Goal: Information Seeking & Learning: Learn about a topic

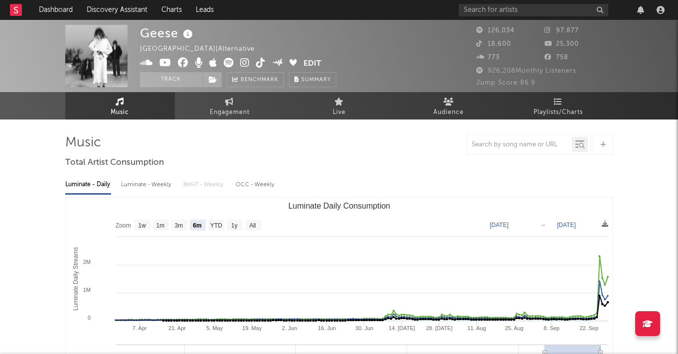
select select "6m"
click at [13, 9] on rect at bounding box center [16, 10] width 12 height 12
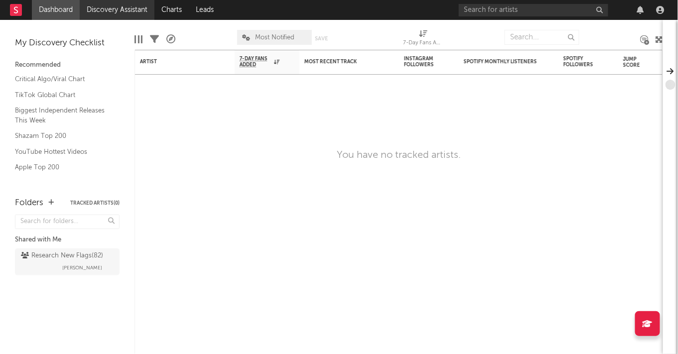
click at [113, 6] on link "Discovery Assistant" at bounding box center [117, 10] width 75 height 20
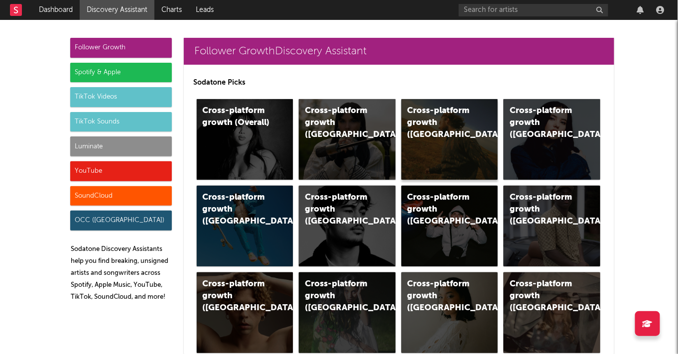
click at [440, 125] on div "Cross-platform growth (US)" at bounding box center [442, 123] width 68 height 36
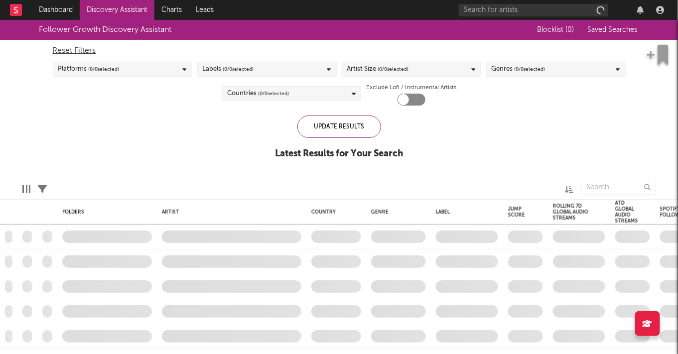
checkbox input "true"
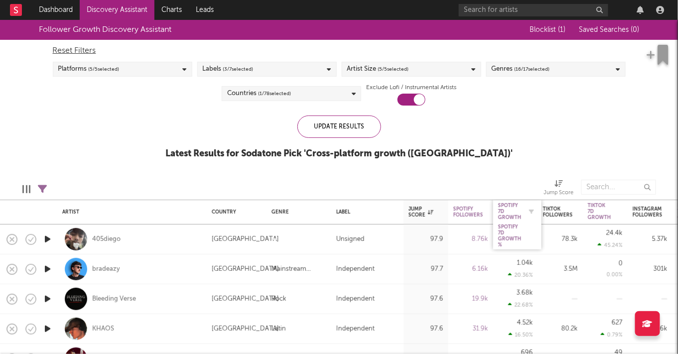
click at [508, 219] on div "Spotify 7D Growth" at bounding box center [510, 212] width 23 height 18
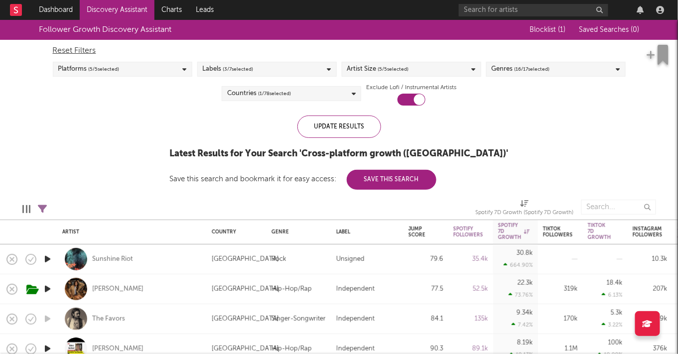
click at [470, 217] on div "Artist Country Genre Label Jump Score Spotify Followers Spotify 7D Growth Spoti…" at bounding box center [339, 187] width 678 height 335
click at [493, 234] on icon "button" at bounding box center [493, 232] width 5 height 5
select select "or"
select select "between"
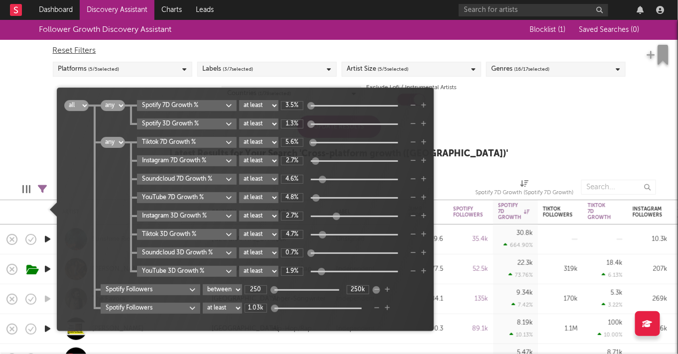
click at [566, 129] on div "Follower Growth Discovery Assistant Blocklist ( 1 ) Saved Searches ( 0 ) Reset …" at bounding box center [339, 95] width 678 height 150
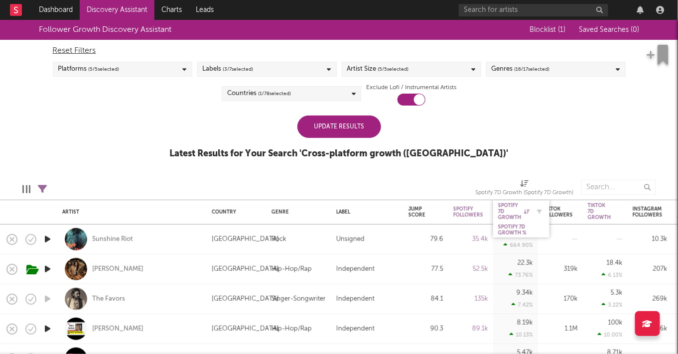
click at [509, 208] on div "Spotify 7D Growth" at bounding box center [514, 212] width 31 height 18
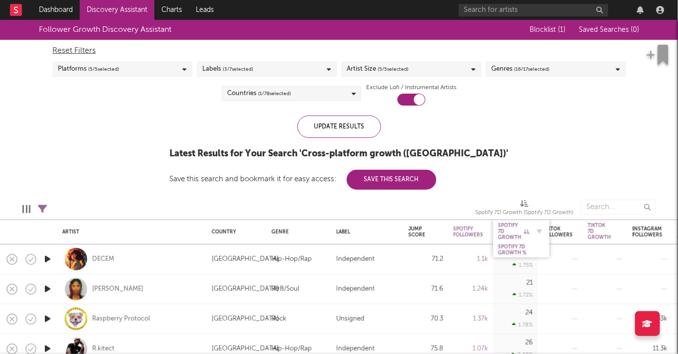
click at [517, 234] on div "Spotify 7D Growth" at bounding box center [514, 232] width 31 height 18
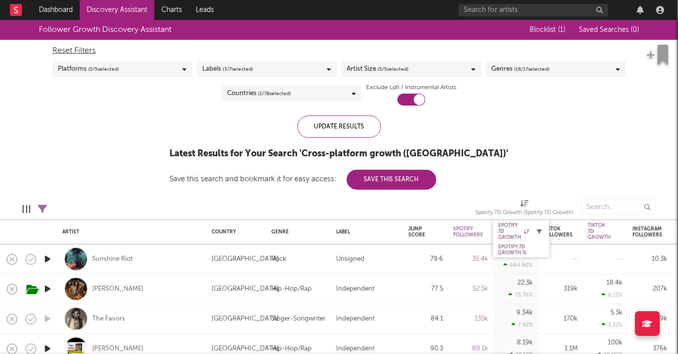
click at [542, 230] on button "button" at bounding box center [540, 232] width 10 height 10
select select "or"
select select "between"
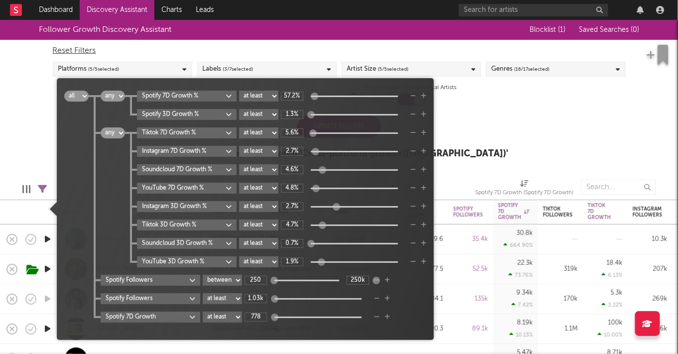
type input "64.1%"
click at [318, 96] on div at bounding box center [315, 96] width 7 height 7
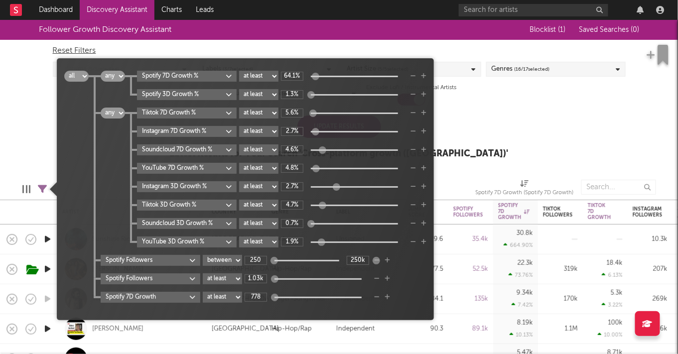
click at [596, 98] on div "Reset Filters Platforms ( 5 / 5 selected) Labels ( 3 / 7 selected) Artist Size …" at bounding box center [339, 73] width 583 height 66
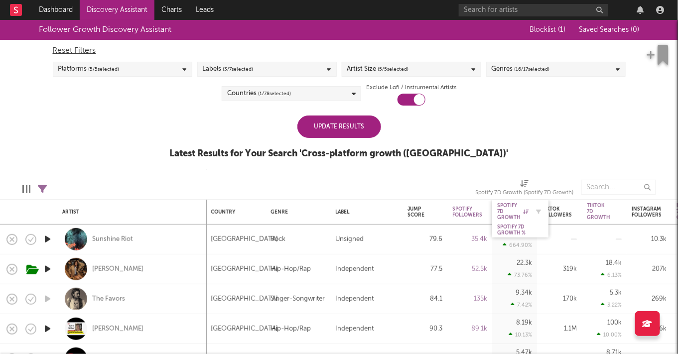
click at [510, 205] on div "Spotify 7D Growth" at bounding box center [513, 212] width 31 height 18
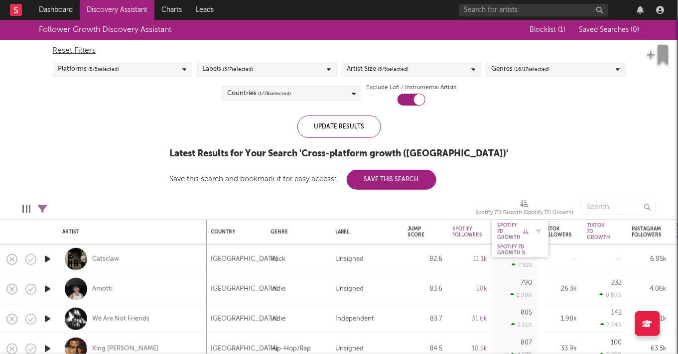
click at [507, 231] on div "Spotify 7D Growth" at bounding box center [513, 232] width 31 height 18
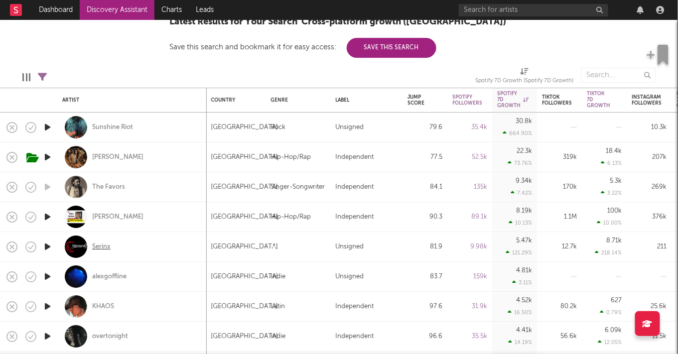
click at [105, 244] on div "Serinx" at bounding box center [101, 247] width 18 height 9
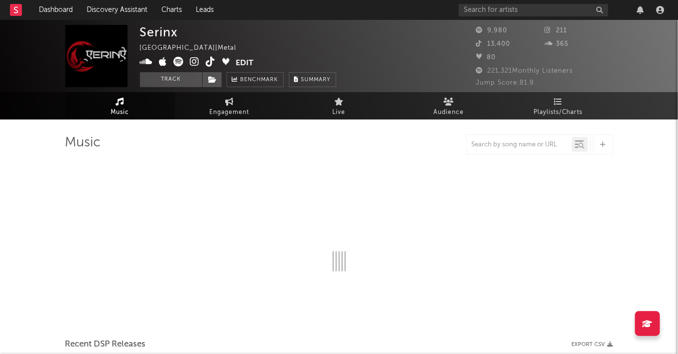
select select "1w"
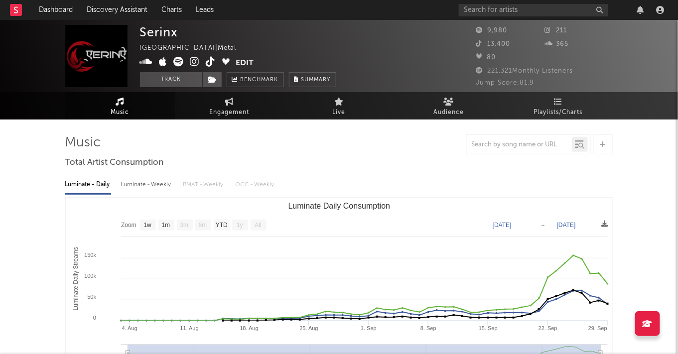
click at [191, 64] on icon at bounding box center [194, 62] width 9 height 10
click at [107, 13] on link "Discovery Assistant" at bounding box center [117, 10] width 75 height 20
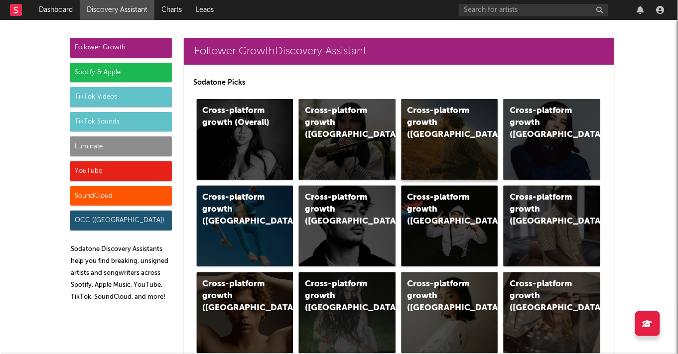
click at [442, 137] on div "Cross-platform growth (US)" at bounding box center [450, 139] width 97 height 81
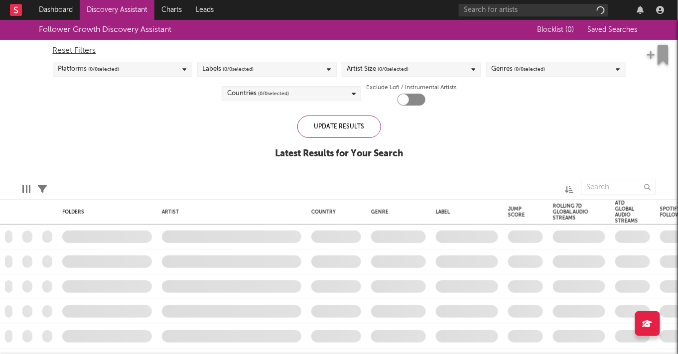
checkbox input "true"
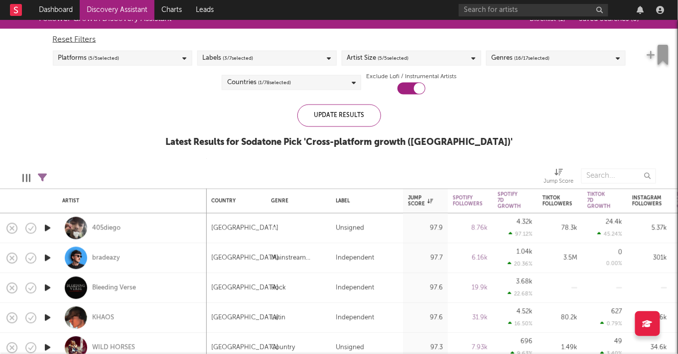
click at [511, 59] on div "Genres ( 16 / 17 selected)" at bounding box center [521, 58] width 58 height 12
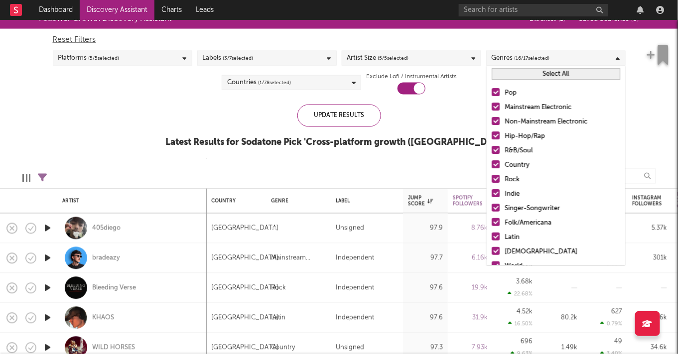
click at [530, 75] on button "Select All" at bounding box center [556, 73] width 129 height 11
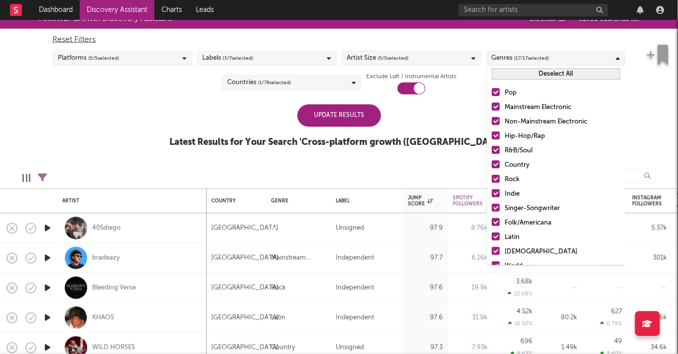
click at [530, 74] on button "Deselect All" at bounding box center [556, 73] width 129 height 11
click at [494, 93] on div at bounding box center [496, 92] width 8 height 8
click at [492, 93] on input "Pop" at bounding box center [492, 93] width 0 height 12
click at [530, 75] on button "Select All" at bounding box center [556, 73] width 129 height 11
click at [505, 78] on button "Deselect All" at bounding box center [556, 73] width 129 height 11
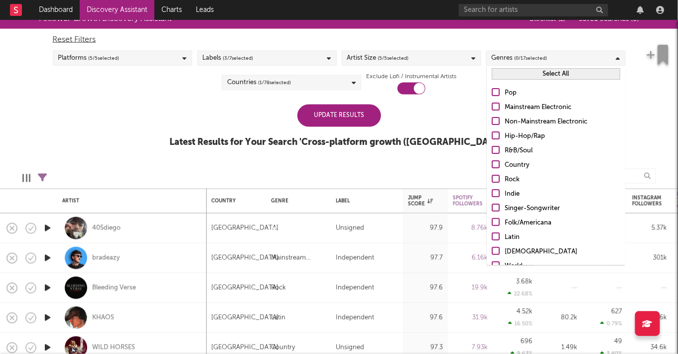
click at [497, 89] on div at bounding box center [496, 92] width 8 height 8
click at [492, 89] on input "Pop" at bounding box center [492, 93] width 0 height 12
click at [496, 164] on div at bounding box center [496, 165] width 8 height 8
click at [492, 164] on input "Country" at bounding box center [492, 166] width 0 height 12
click at [372, 108] on div "Update Results" at bounding box center [340, 116] width 84 height 22
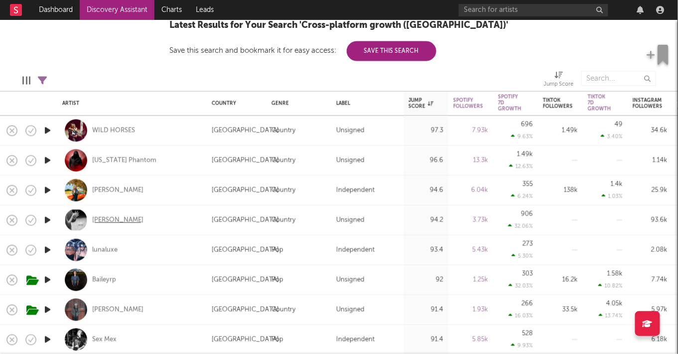
click at [107, 219] on div "Karla Davis" at bounding box center [117, 220] width 51 height 9
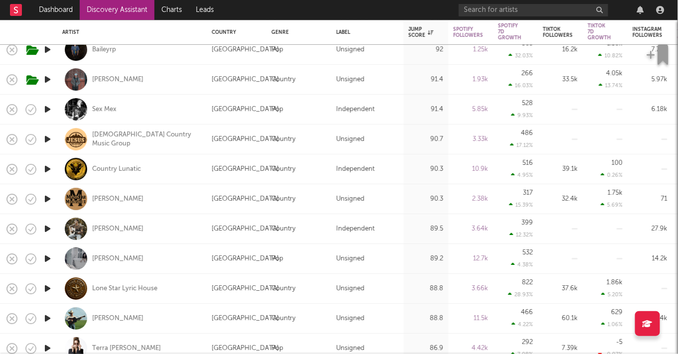
click at [107, 264] on div "Cece Natalie" at bounding box center [132, 258] width 140 height 29
select select "1w"
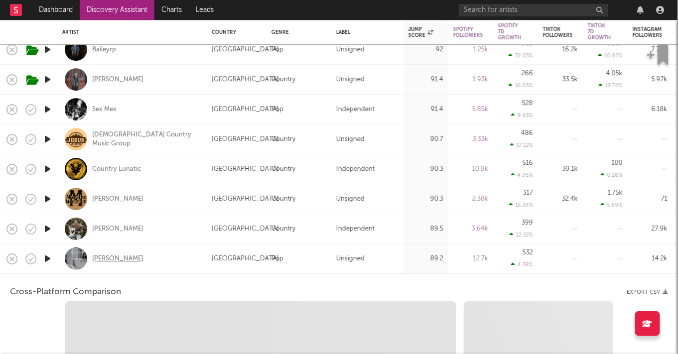
click at [107, 258] on div "Cece Natalie" at bounding box center [117, 259] width 51 height 9
select select "6m"
select select "1m"
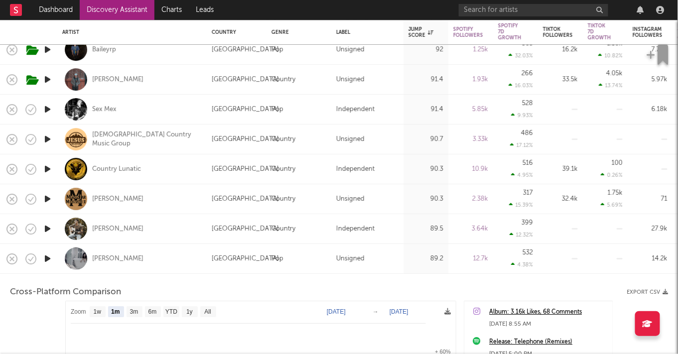
click at [219, 247] on div "[GEOGRAPHIC_DATA]" at bounding box center [237, 259] width 60 height 30
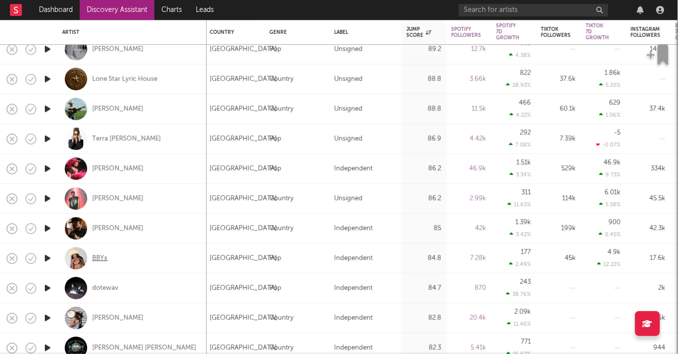
click at [103, 260] on div "BBYx" at bounding box center [99, 258] width 15 height 9
click at [98, 165] on div "Rhea Raj" at bounding box center [117, 169] width 51 height 9
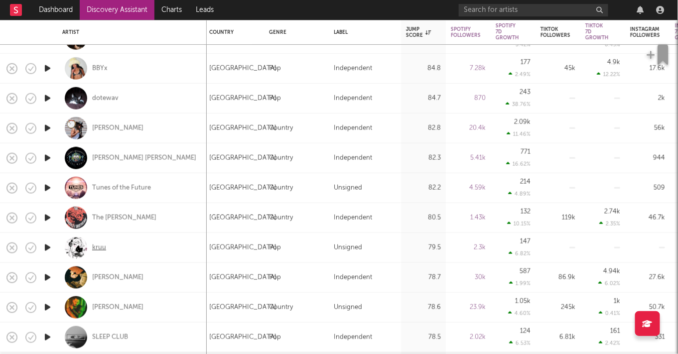
click at [99, 245] on div "kruu" at bounding box center [99, 247] width 14 height 9
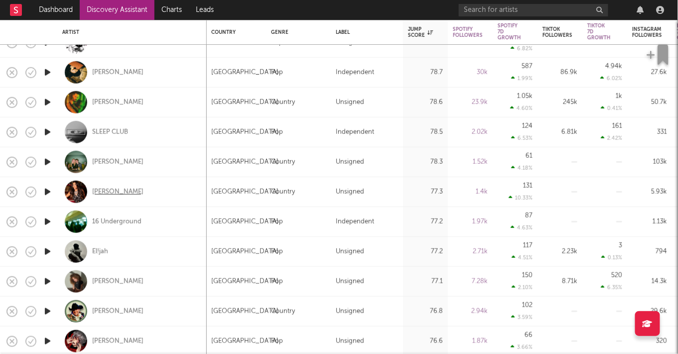
click at [118, 188] on div "Ashley Barron" at bounding box center [117, 191] width 51 height 9
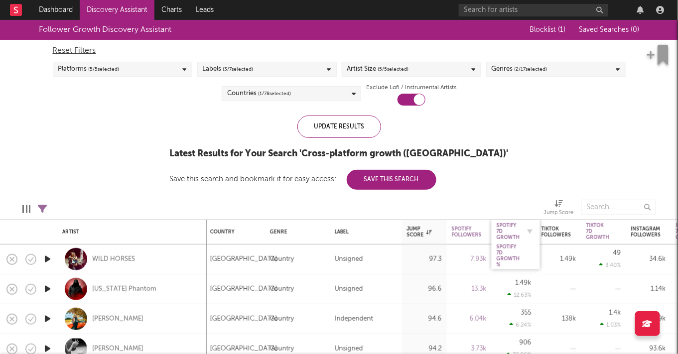
click at [513, 227] on div "Spotify 7D Growth" at bounding box center [508, 232] width 23 height 18
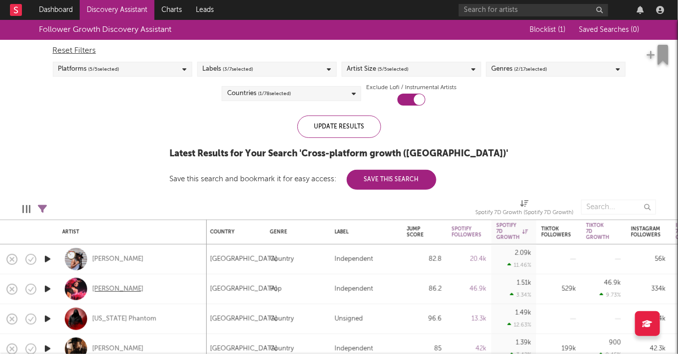
click at [101, 289] on div "Rhea Raj" at bounding box center [117, 289] width 51 height 9
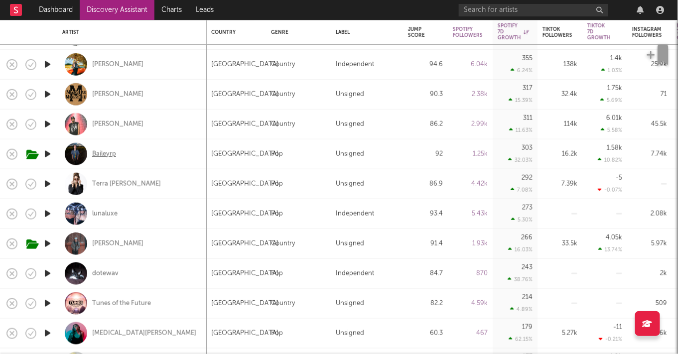
click at [106, 156] on div "Baileyrp" at bounding box center [104, 154] width 24 height 9
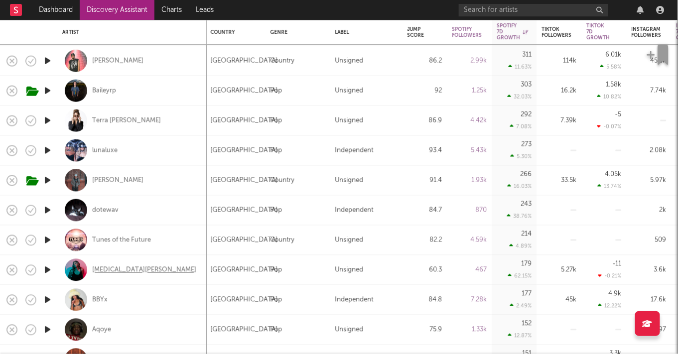
click at [115, 270] on div "[MEDICAL_DATA][PERSON_NAME]" at bounding box center [144, 270] width 104 height 9
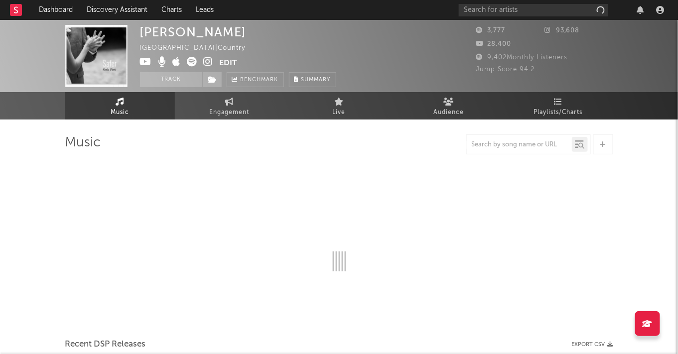
select select "1w"
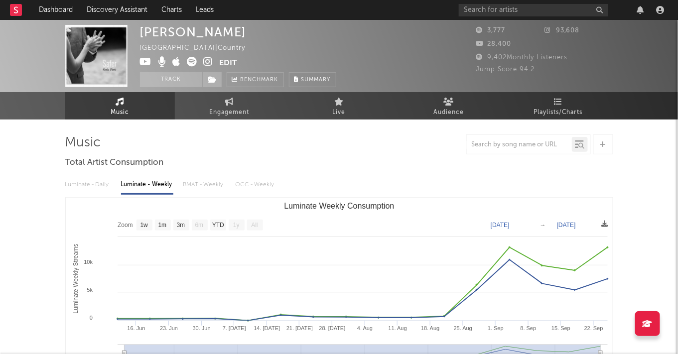
click at [205, 58] on icon at bounding box center [208, 62] width 9 height 10
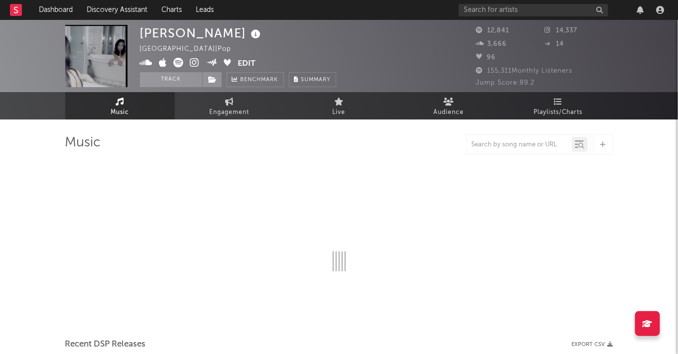
select select "6m"
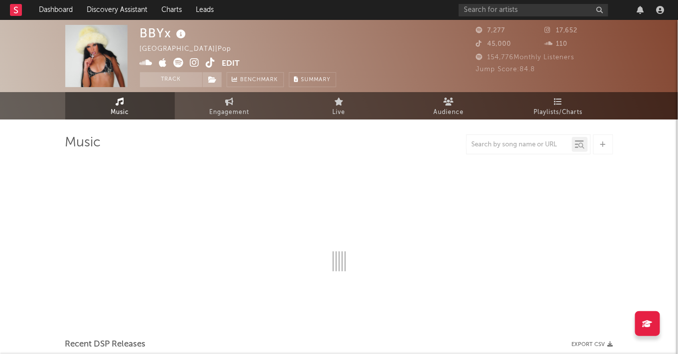
click at [192, 60] on icon at bounding box center [194, 63] width 9 height 10
select select "6m"
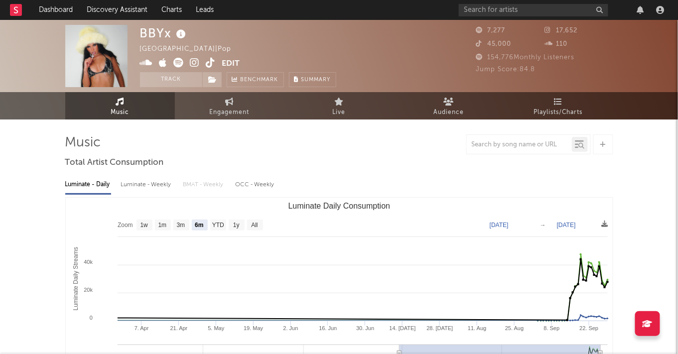
click at [209, 62] on icon at bounding box center [210, 63] width 9 height 10
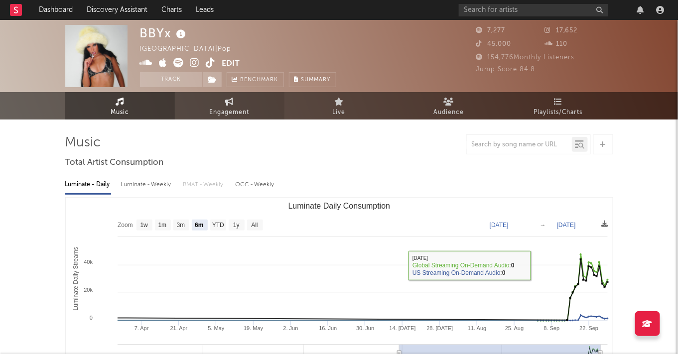
click at [220, 113] on span "Engagement" at bounding box center [230, 113] width 40 height 12
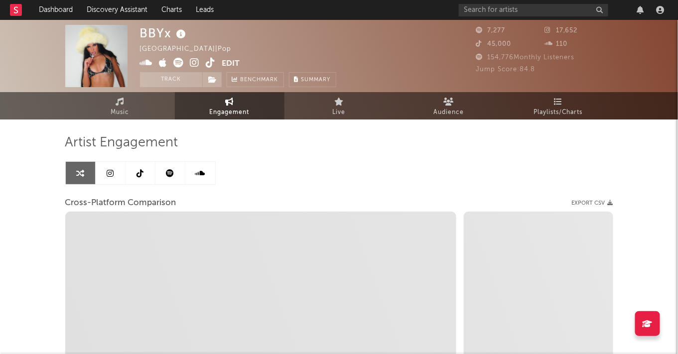
select select "1w"
click at [145, 171] on link at bounding box center [141, 173] width 30 height 22
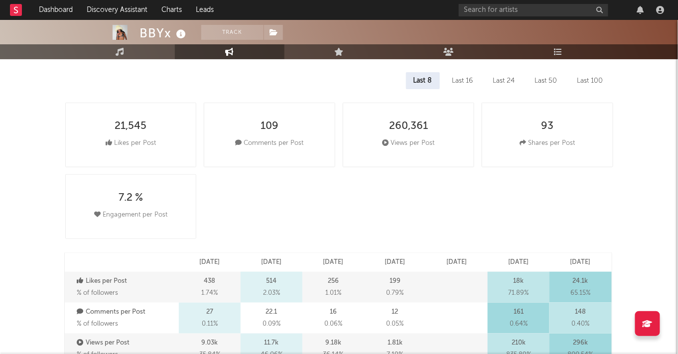
select select "6m"
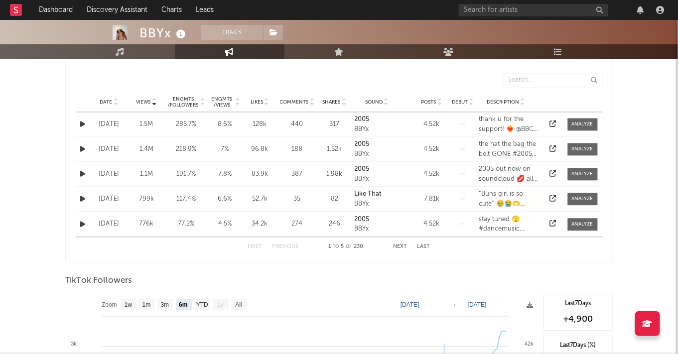
scroll to position [518, 0]
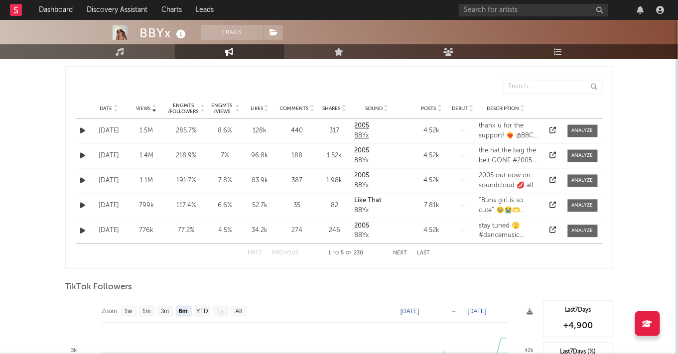
click at [375, 132] on div "BBYx" at bounding box center [377, 137] width 45 height 10
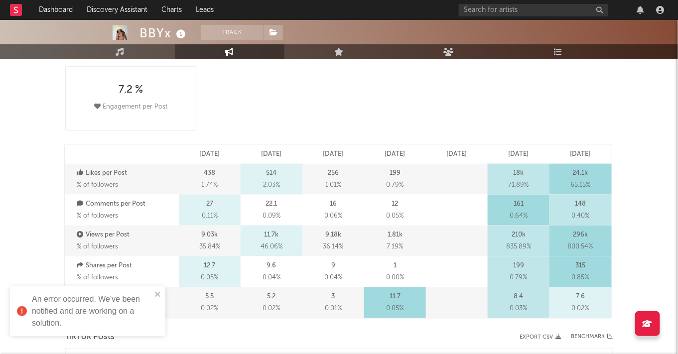
scroll to position [0, 0]
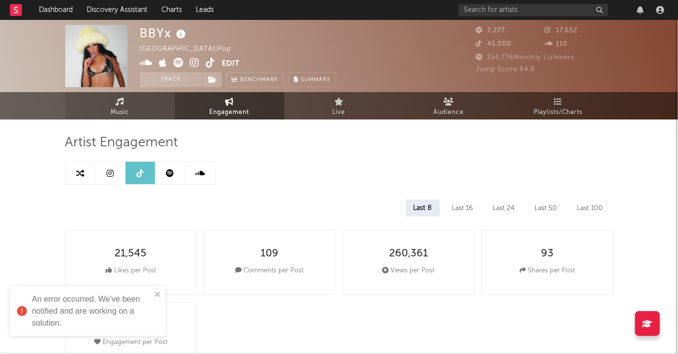
click at [127, 101] on link "Music" at bounding box center [120, 105] width 110 height 27
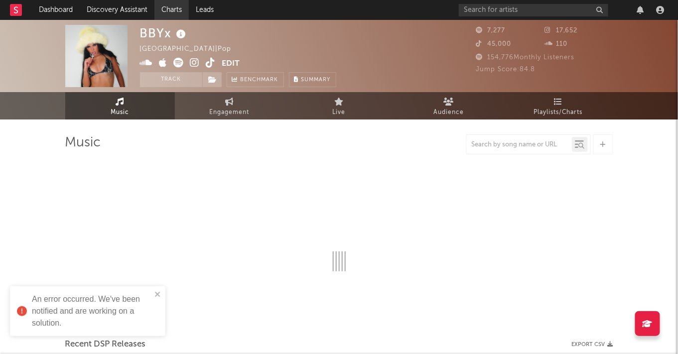
select select "6m"
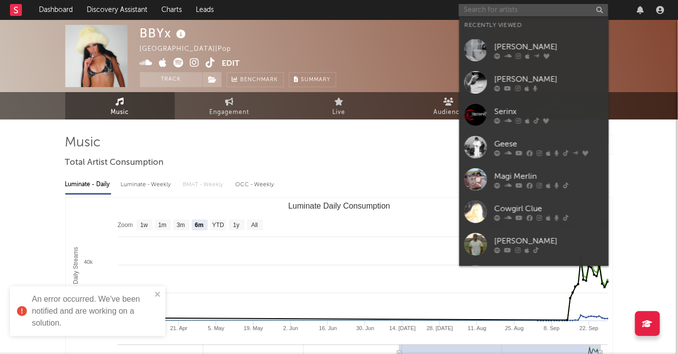
click at [548, 10] on input "text" at bounding box center [534, 10] width 150 height 12
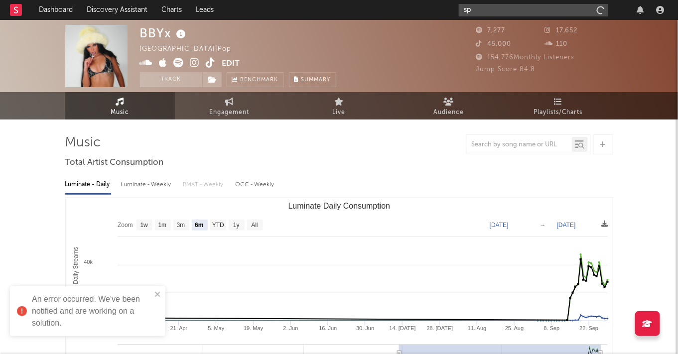
type input "s"
click at [550, 8] on input "text" at bounding box center [534, 10] width 150 height 12
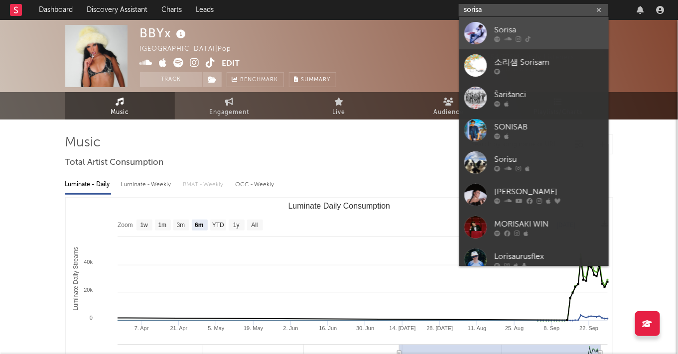
type input "sorisa"
click at [551, 30] on div "Sorisa" at bounding box center [550, 30] width 110 height 12
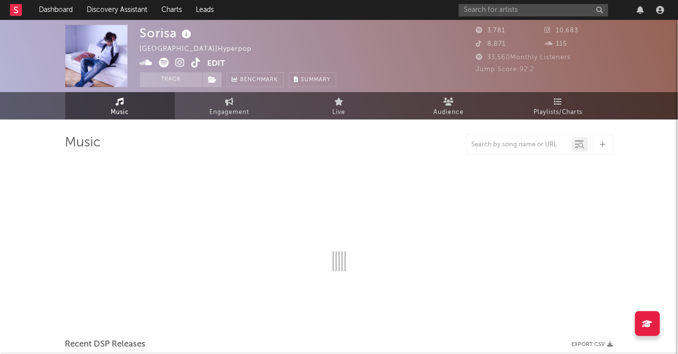
select select "1w"
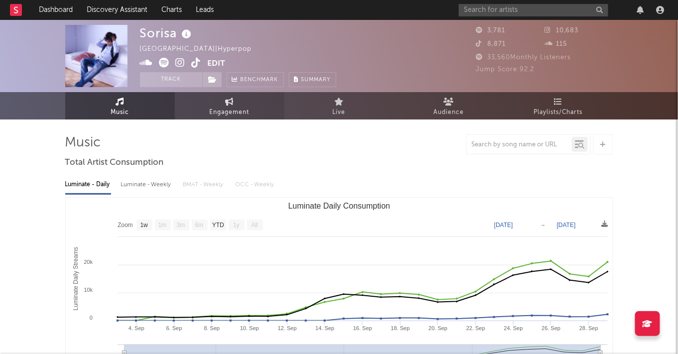
click at [214, 99] on link "Engagement" at bounding box center [230, 105] width 110 height 27
select select "1w"
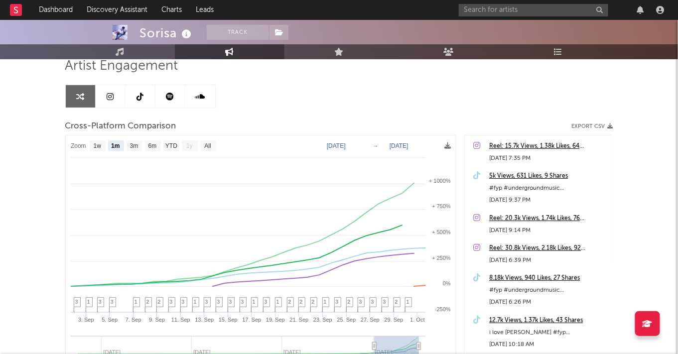
scroll to position [79, 0]
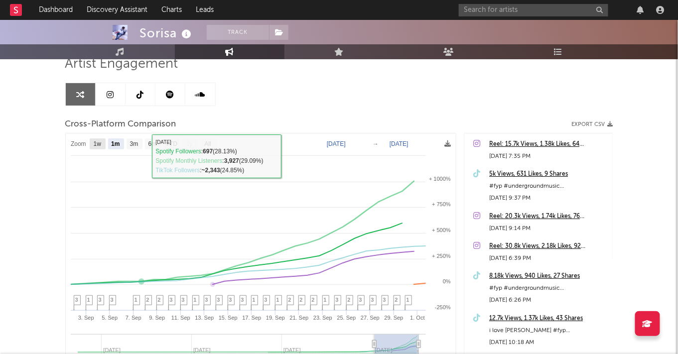
click at [91, 142] on rect at bounding box center [98, 144] width 16 height 11
select select "1w"
type input "[DATE]"
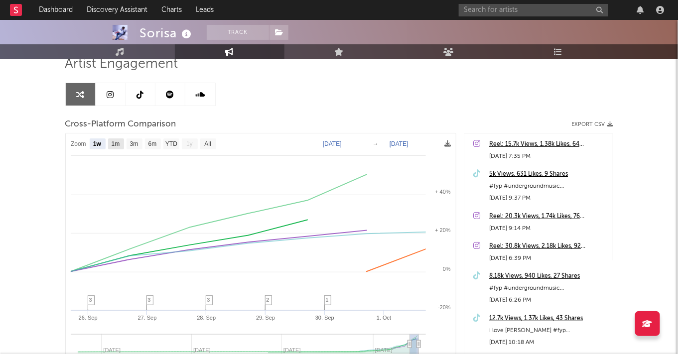
click at [118, 141] on text "1m" at bounding box center [115, 144] width 8 height 7
select select "1m"
type input "2025-09-01"
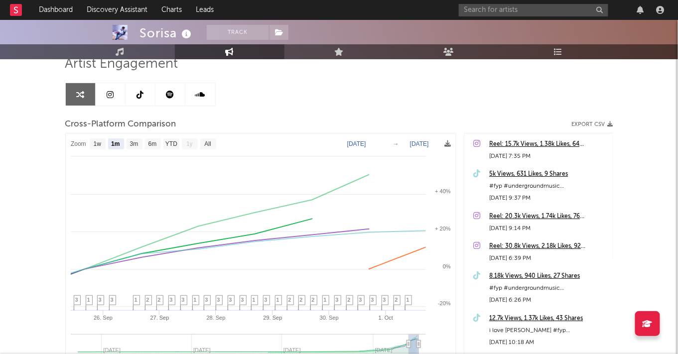
select select "1m"
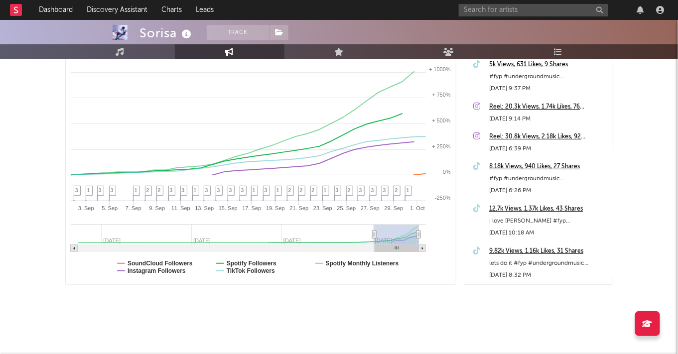
scroll to position [0, 0]
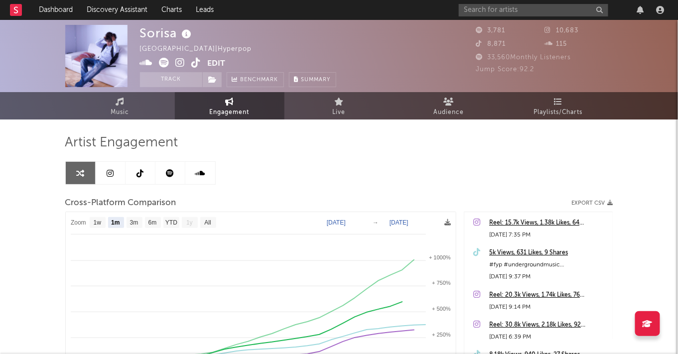
click at [138, 173] on icon at bounding box center [140, 173] width 7 height 8
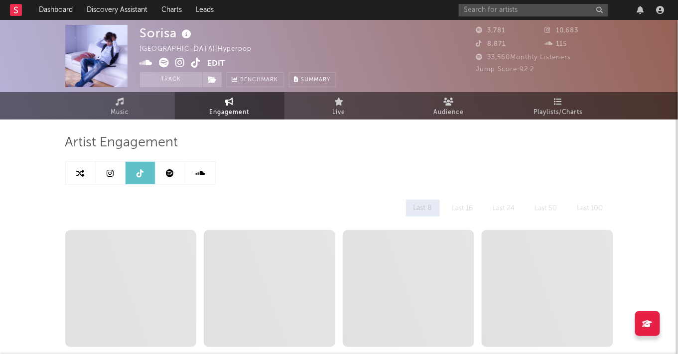
select select "1w"
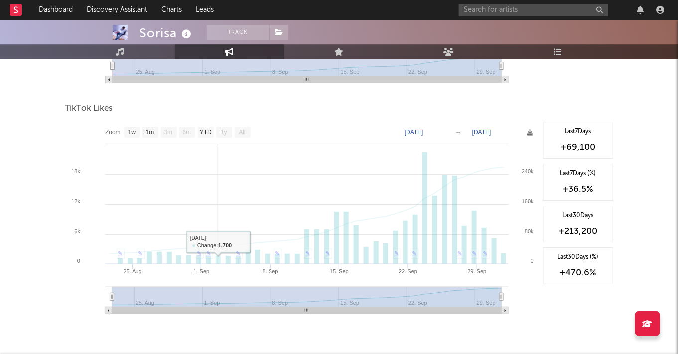
scroll to position [964, 0]
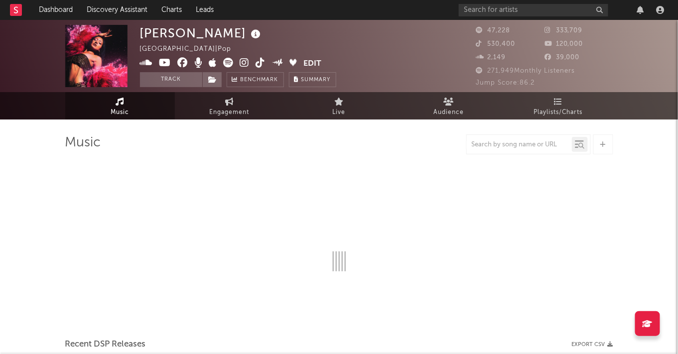
select select "6m"
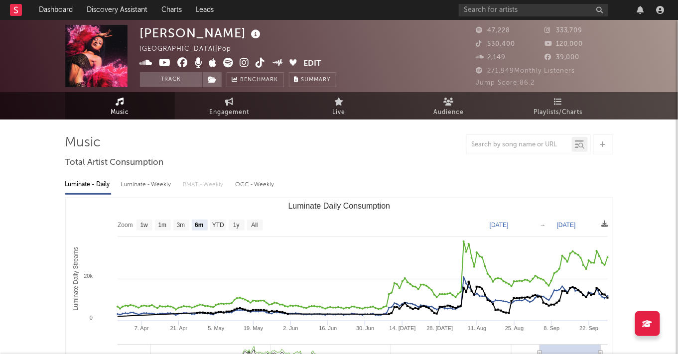
click at [243, 65] on icon at bounding box center [244, 63] width 9 height 10
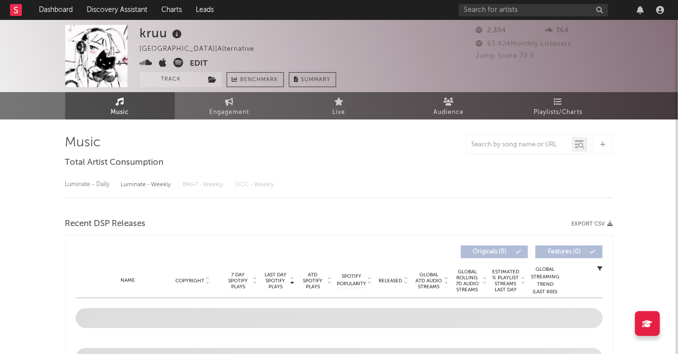
select select "1w"
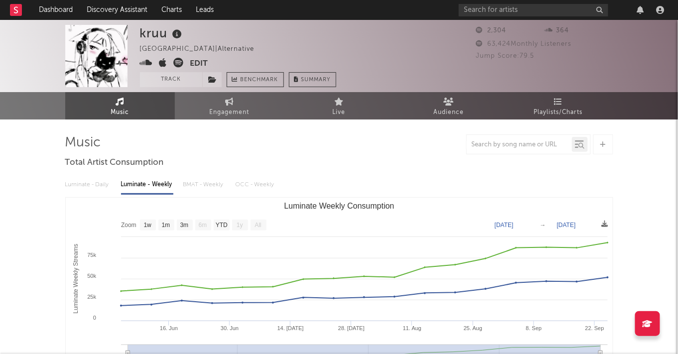
click at [175, 65] on icon at bounding box center [179, 63] width 10 height 10
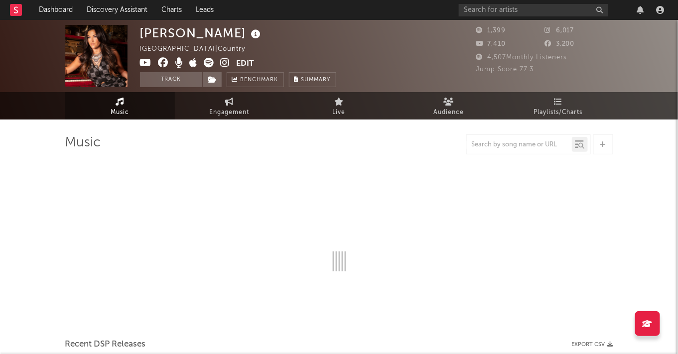
select select "1w"
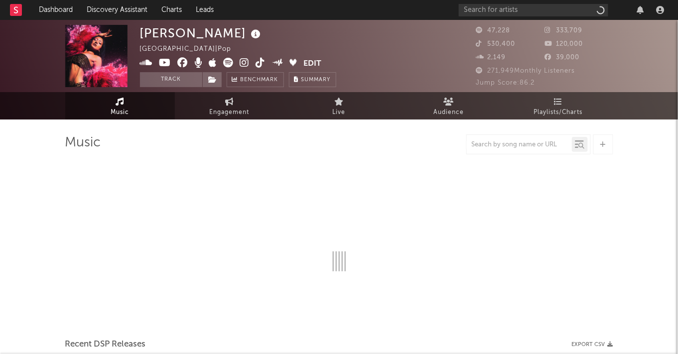
select select "6m"
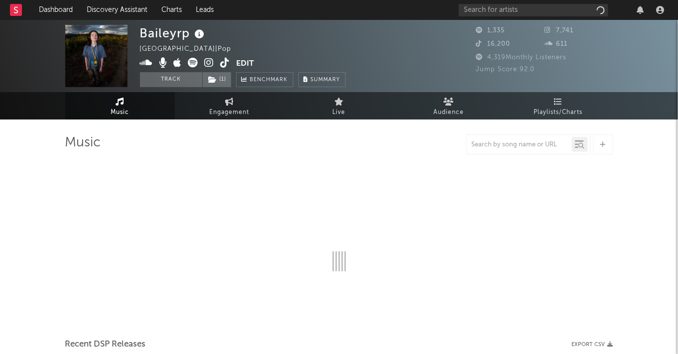
select select "1w"
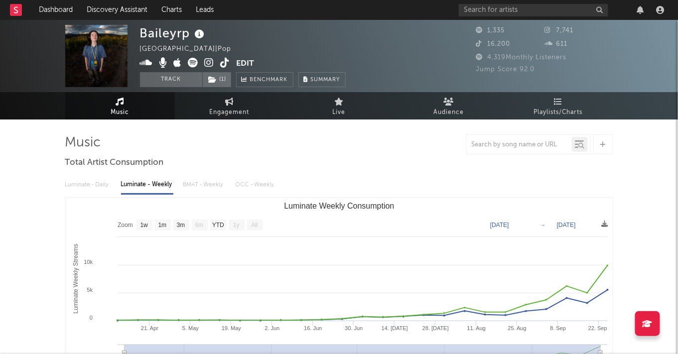
click at [209, 62] on icon at bounding box center [209, 63] width 9 height 10
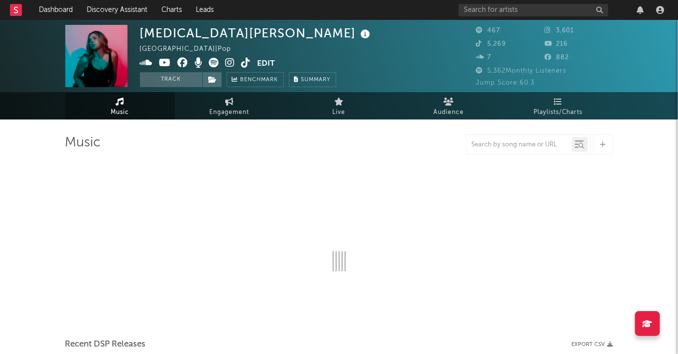
select select "1w"
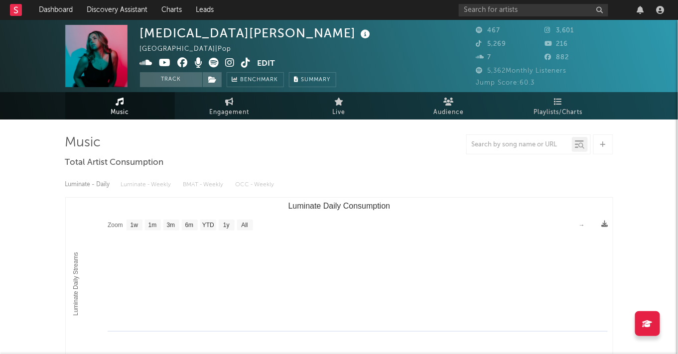
click at [229, 63] on icon at bounding box center [230, 63] width 9 height 10
